Goal: Check status

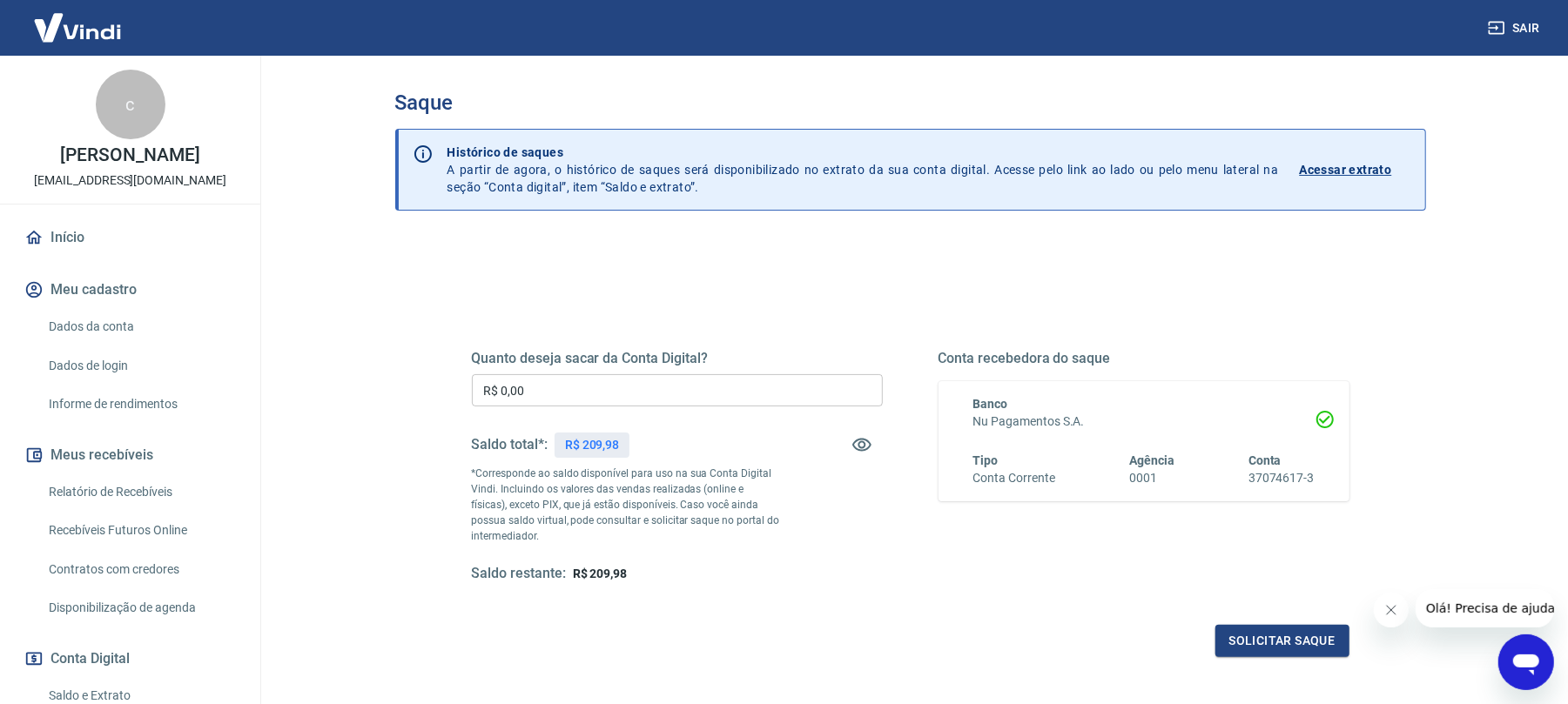
click at [1369, 173] on p "Acessar extrato" at bounding box center [1346, 170] width 92 height 17
